Goal: Information Seeking & Learning: Learn about a topic

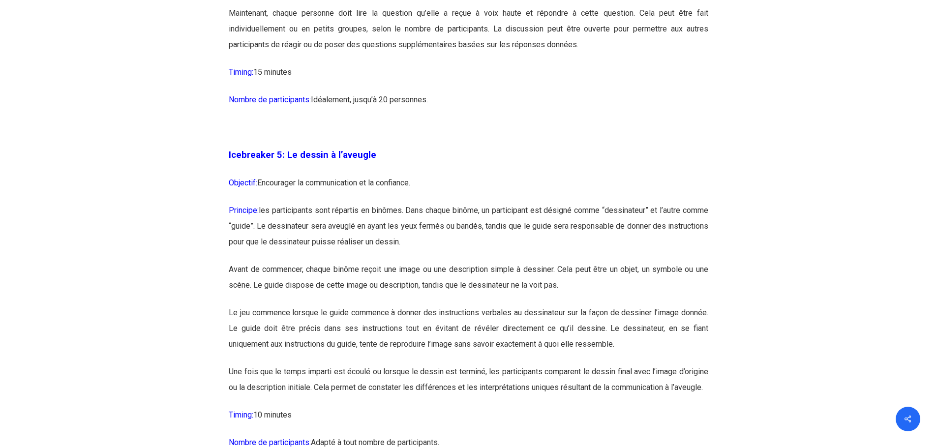
scroll to position [1770, 0]
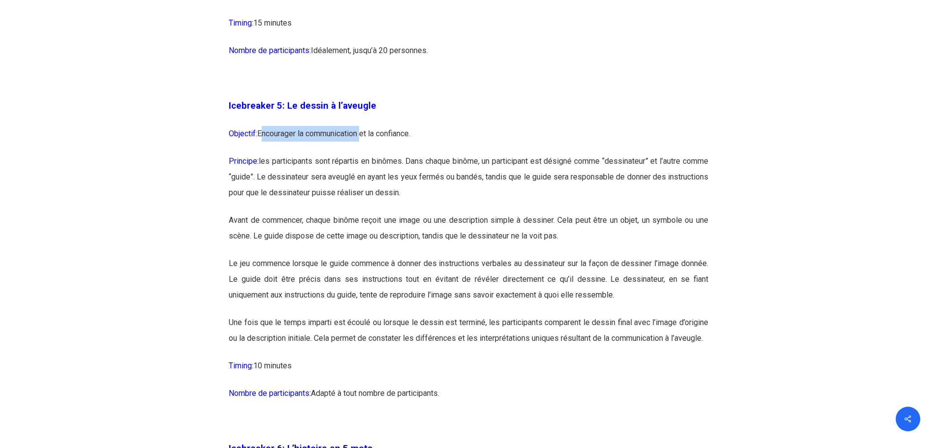
drag, startPoint x: 260, startPoint y: 134, endPoint x: 365, endPoint y: 138, distance: 105.3
click at [365, 138] on p "Objectif: Encourager la communication et la confiance." at bounding box center [468, 140] width 479 height 28
copy p "Encourager la communication"
click at [361, 118] on p "Icebreaker 5: Le dessin à l’aveugle" at bounding box center [468, 112] width 479 height 28
drag, startPoint x: 286, startPoint y: 106, endPoint x: 391, endPoint y: 106, distance: 104.7
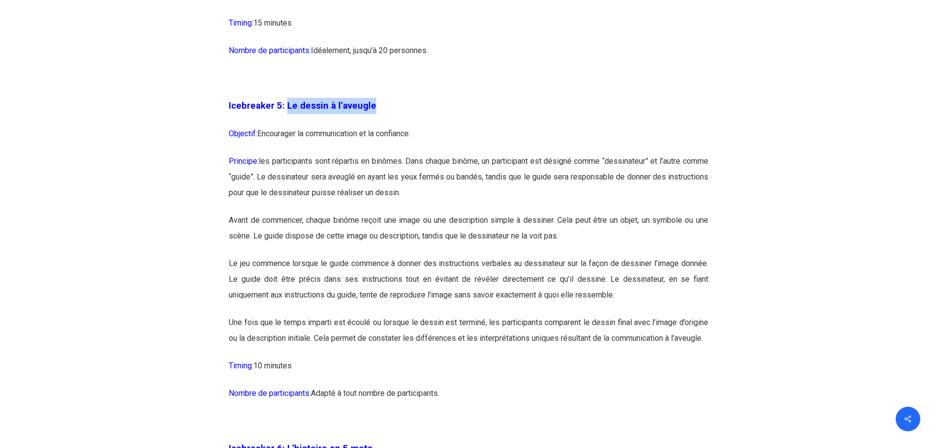
click at [391, 106] on p "Icebreaker 5: Le dessin à l’aveugle" at bounding box center [468, 112] width 479 height 28
copy span "Le dessin à l’aveugle"
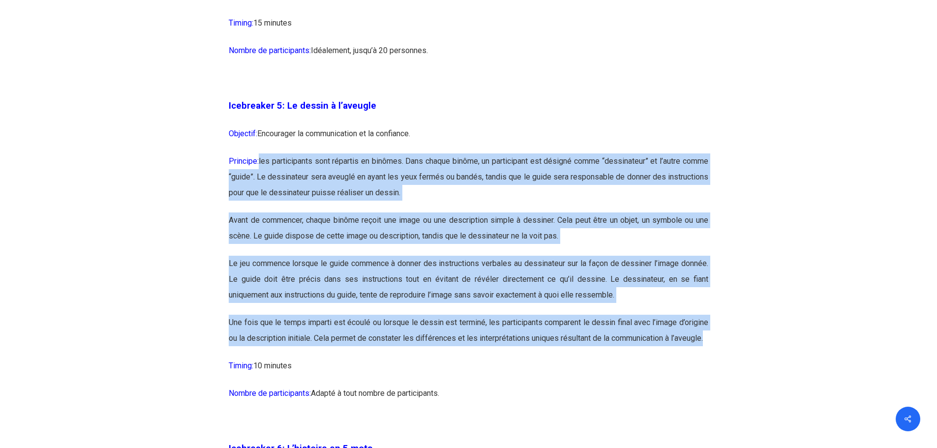
drag, startPoint x: 262, startPoint y: 161, endPoint x: 562, endPoint y: 356, distance: 357.6
copy div "les participants sont répartis en binômes. Dans chaque binôme, un participant e…"
